Goal: Register for event/course

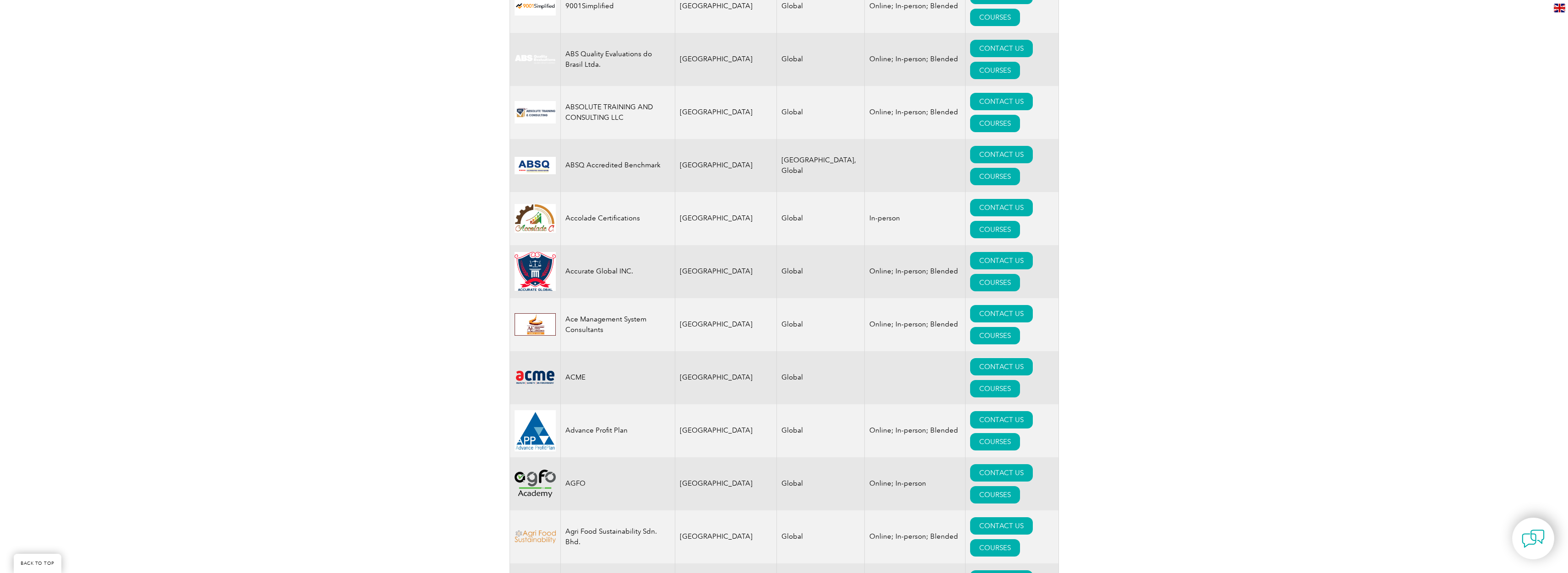
scroll to position [458, 0]
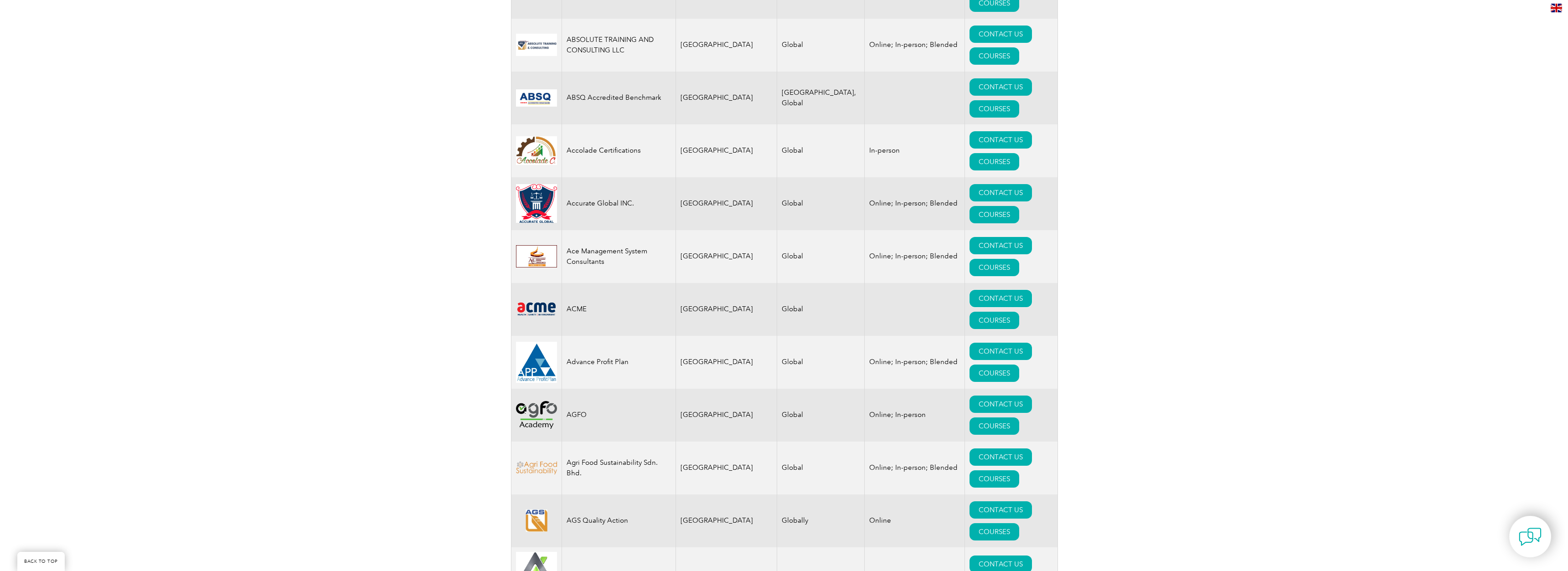
scroll to position [547, 0]
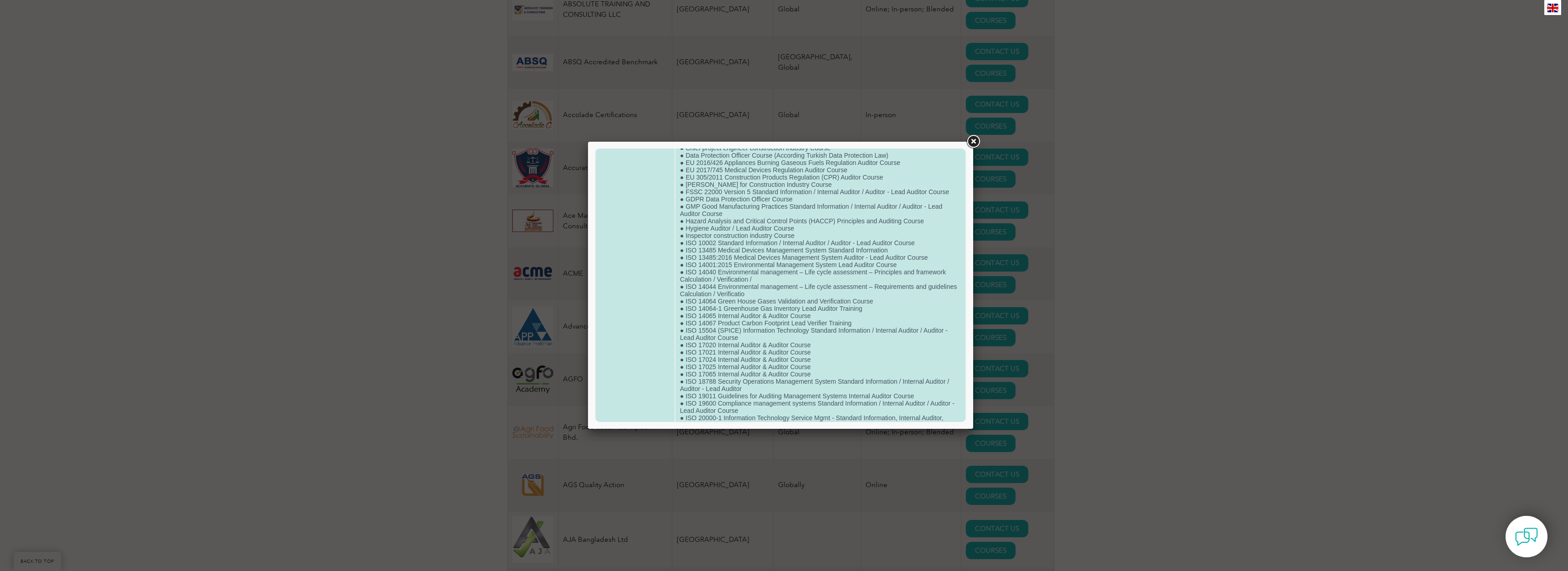
scroll to position [228, 0]
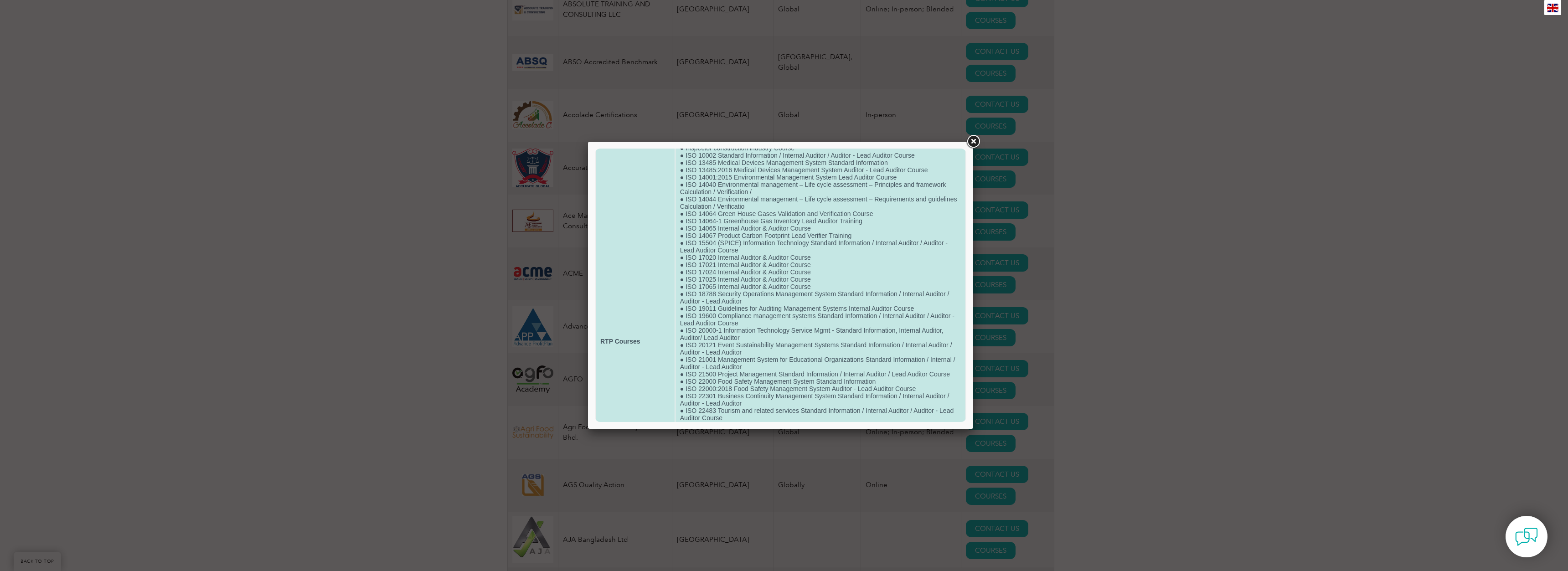
click at [912, 175] on td "● 2006/42/EC Machinery Directive (MD) Auditor Course ● 2010/35/EU Transportable…" at bounding box center [820, 341] width 290 height 778
click at [901, 186] on td "● 2006/42/EC Machinery Directive (MD) Auditor Course ● 2010/35/EU Transportable…" at bounding box center [820, 341] width 290 height 778
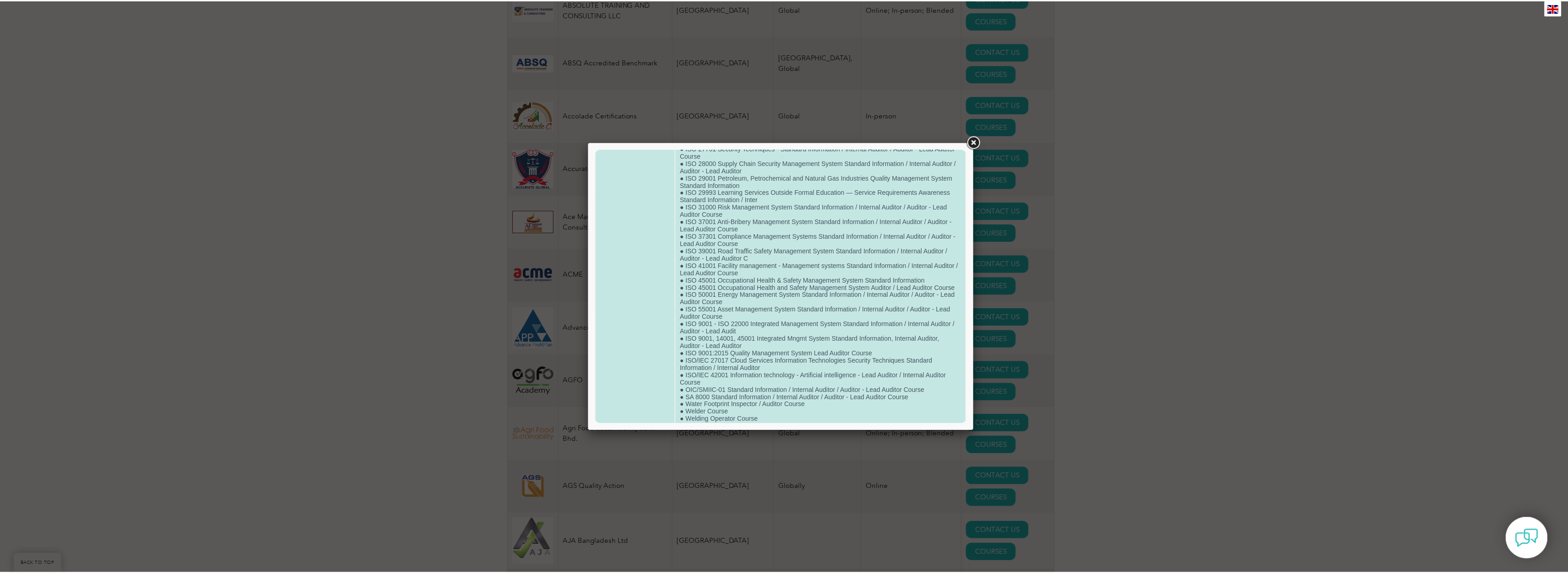
scroll to position [568, 0]
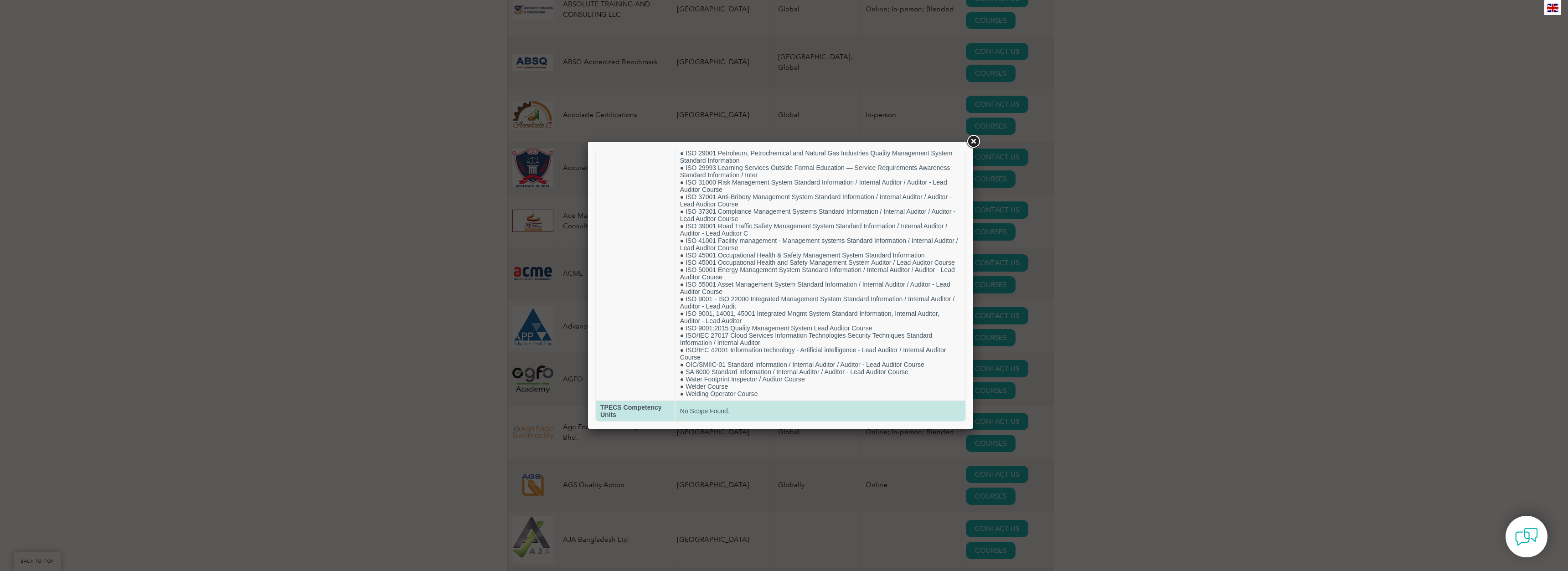
click at [678, 410] on td "No Scope Found." at bounding box center [820, 411] width 290 height 20
click at [970, 140] on link at bounding box center [973, 142] width 17 height 17
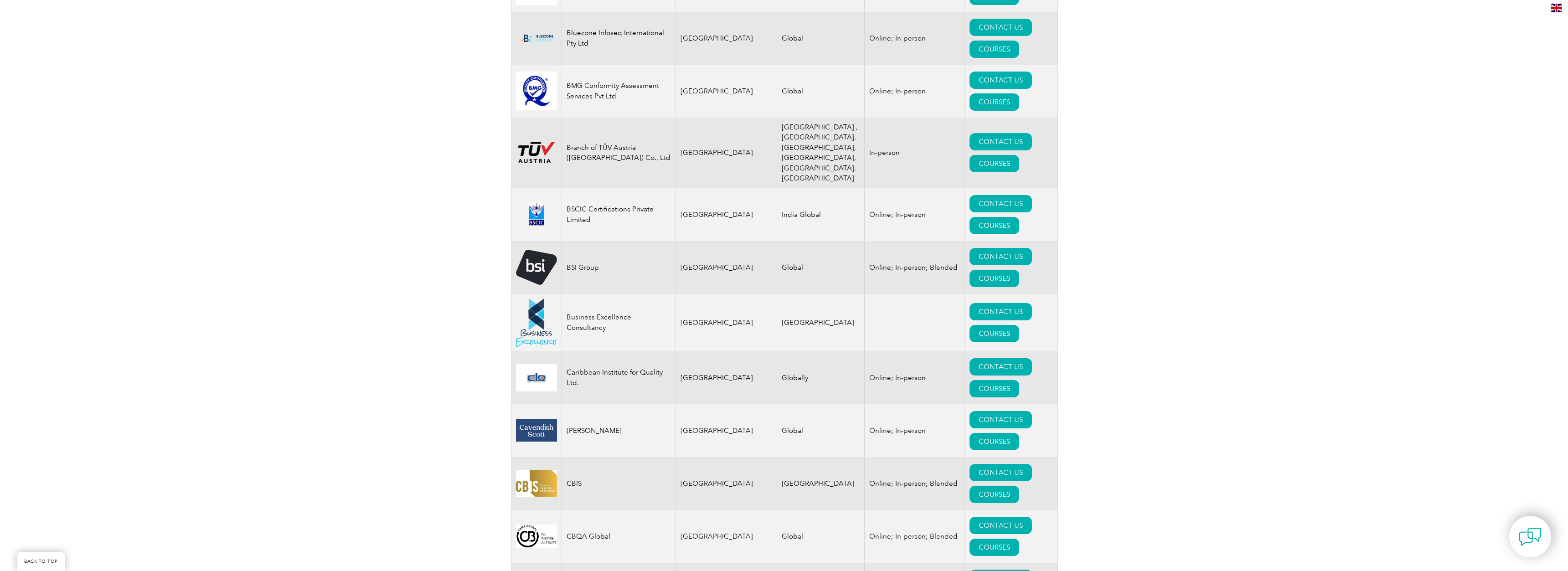
scroll to position [2371, 0]
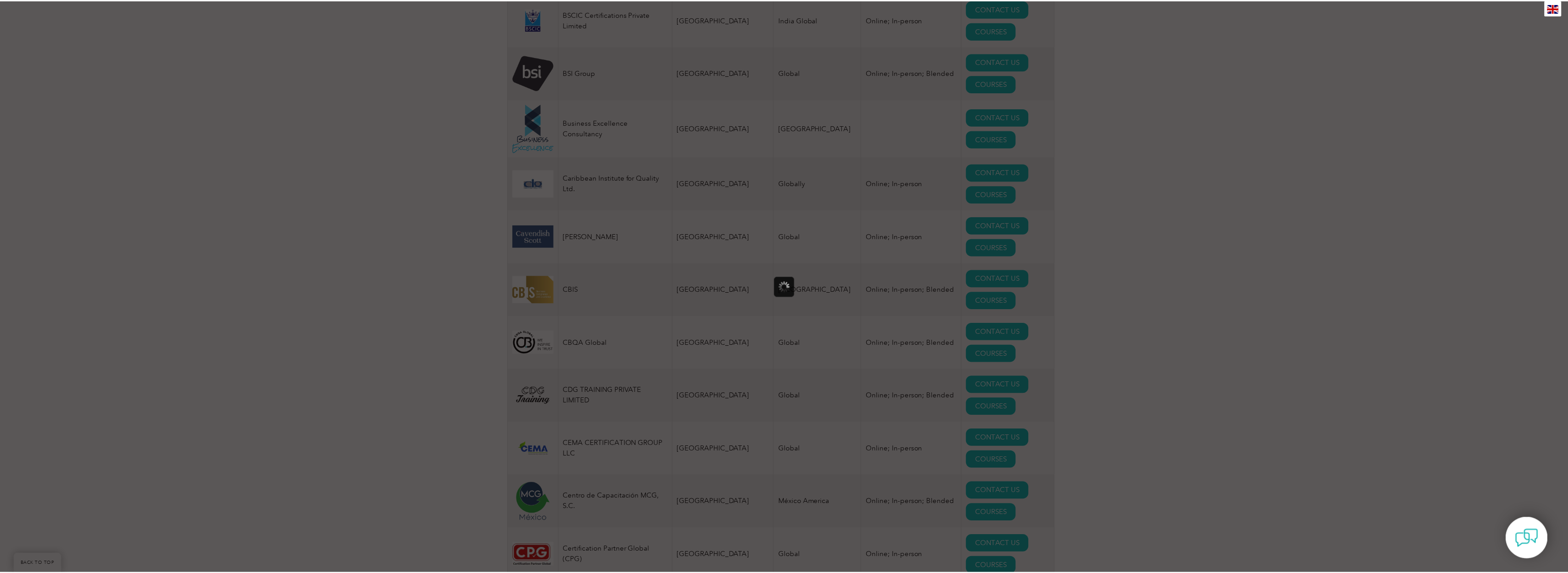
scroll to position [0, 0]
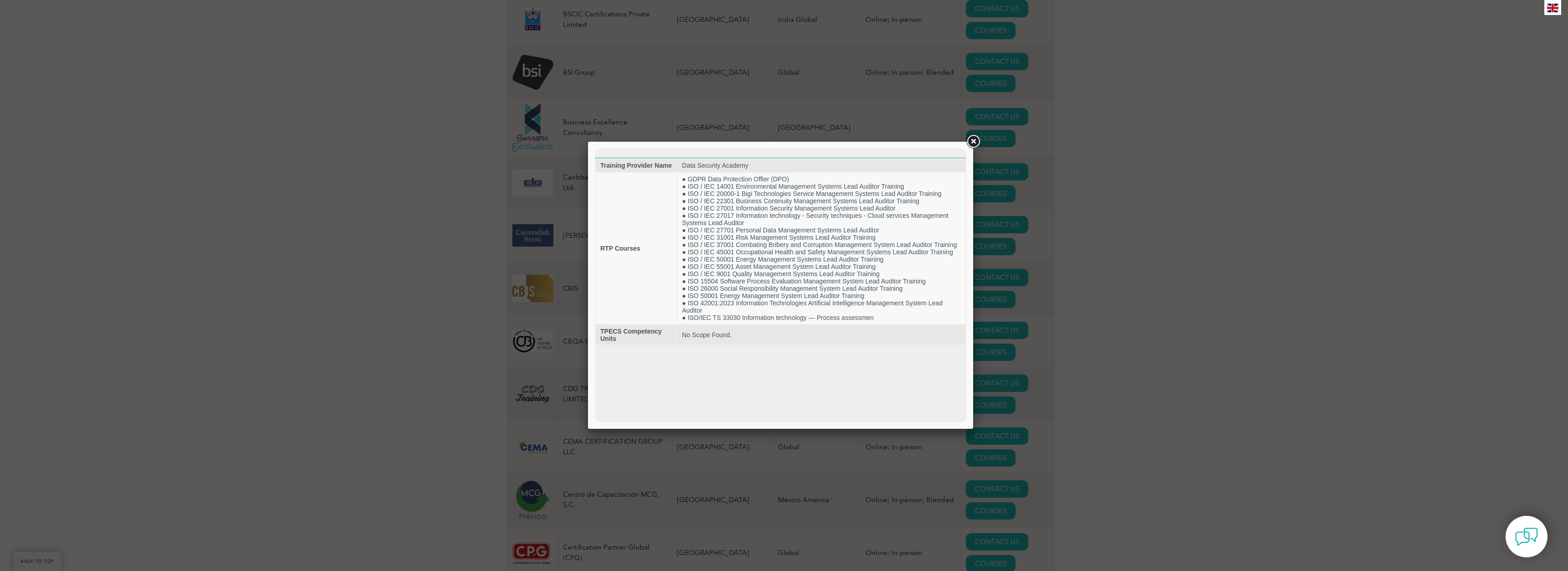
click at [974, 141] on link at bounding box center [973, 142] width 17 height 17
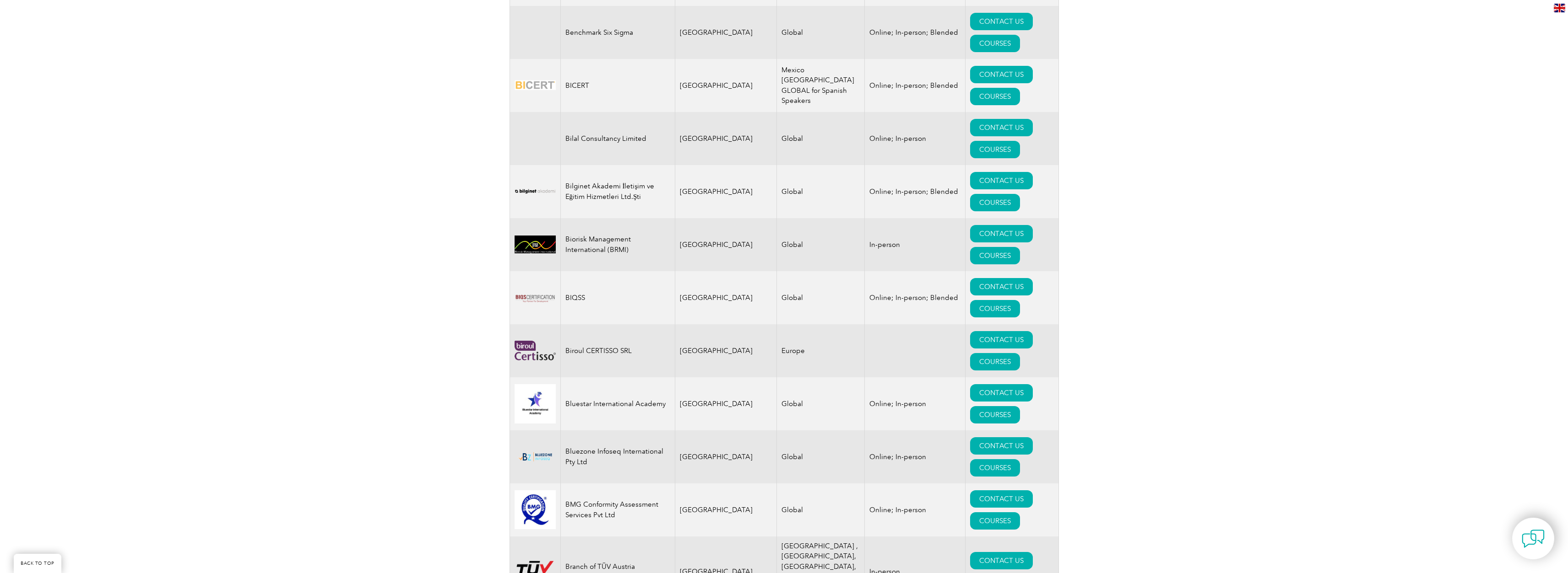
scroll to position [1738, 0]
